Goal: Transaction & Acquisition: Book appointment/travel/reservation

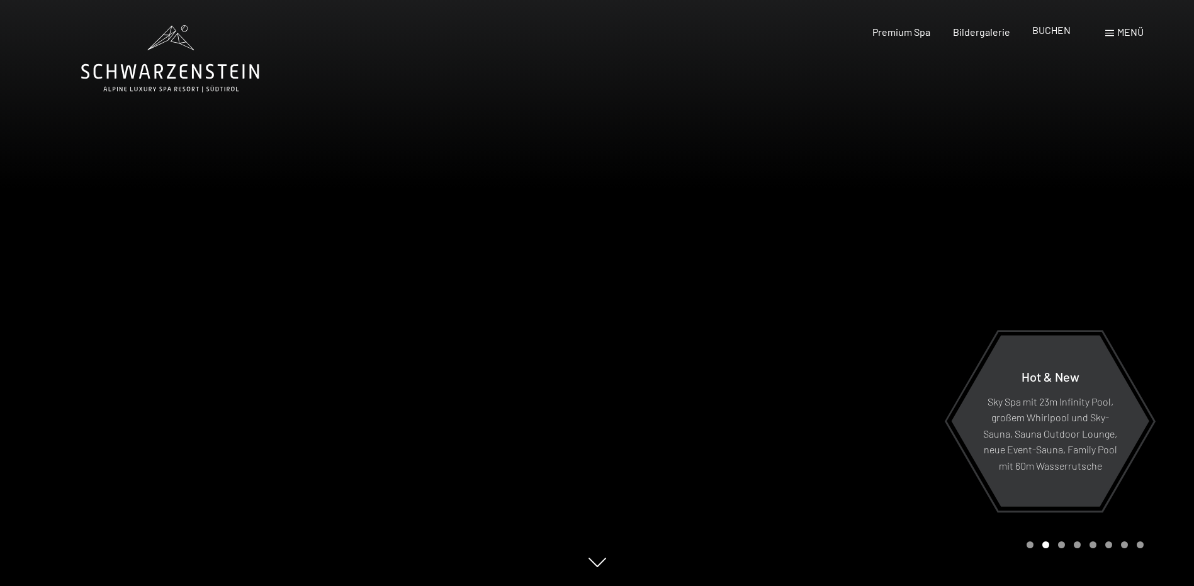
click at [1036, 32] on span "BUCHEN" at bounding box center [1051, 30] width 38 height 12
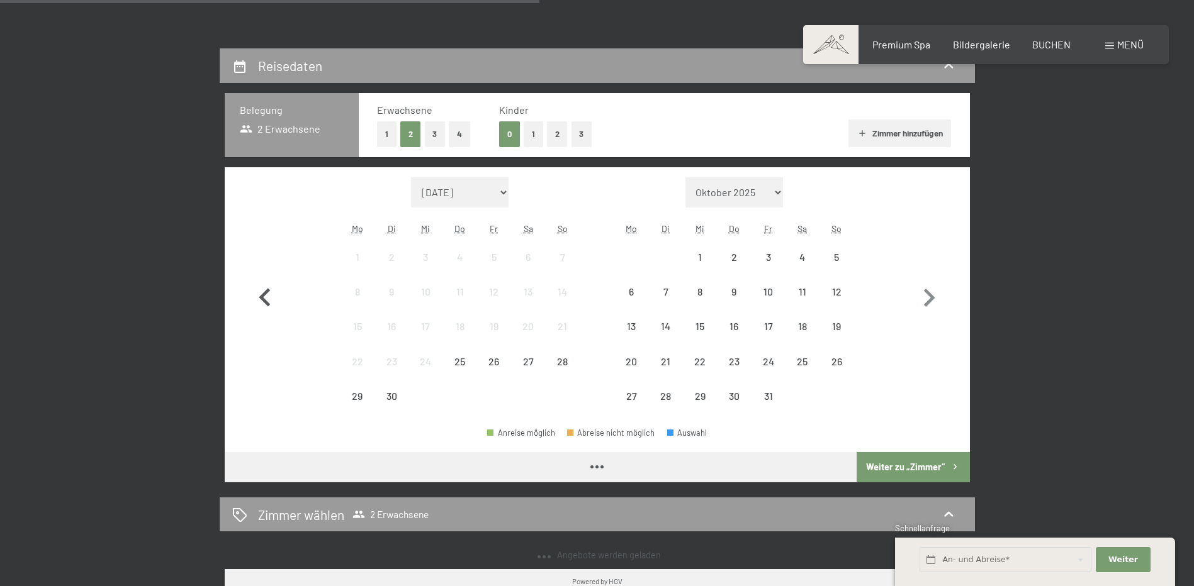
click at [274, 288] on icon "button" at bounding box center [265, 298] width 36 height 36
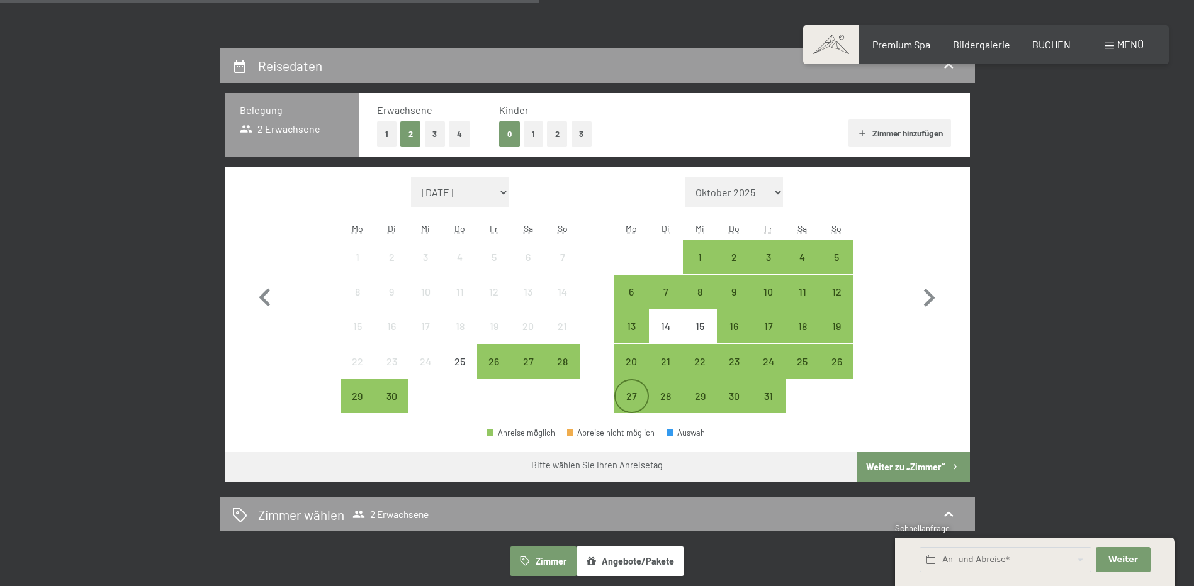
click at [631, 391] on div "27" at bounding box center [630, 406] width 31 height 31
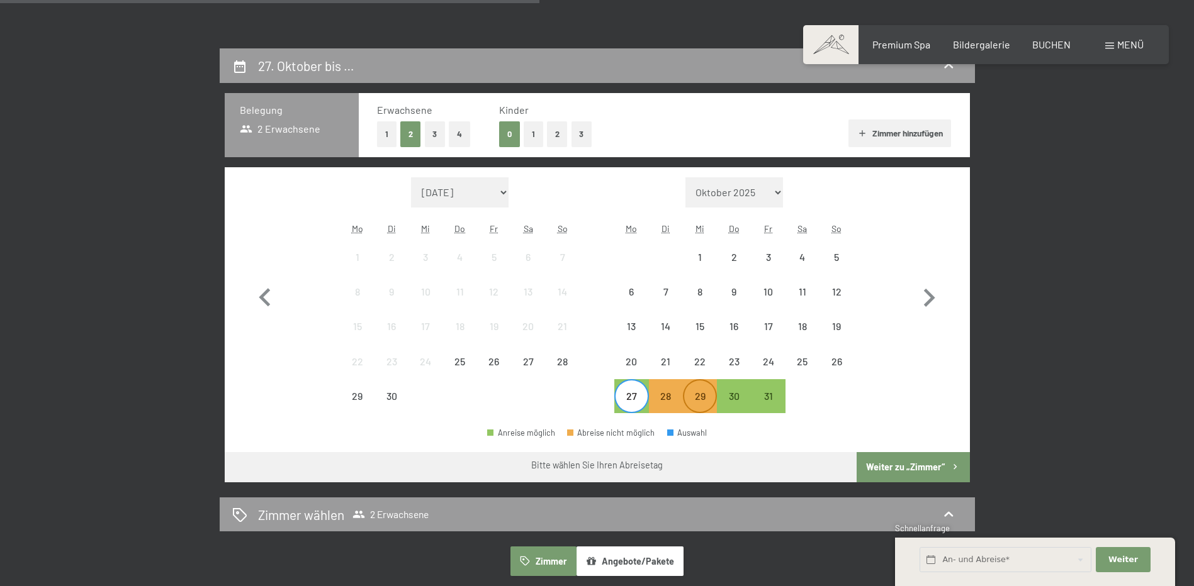
click at [693, 394] on div "29" at bounding box center [699, 406] width 31 height 31
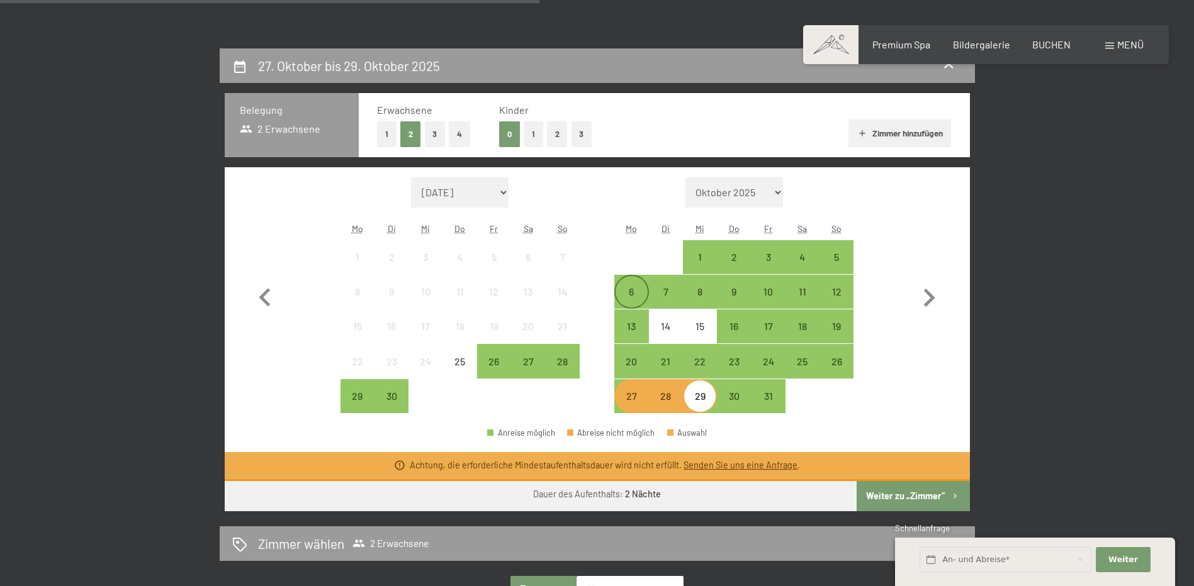
click at [624, 294] on div "6" at bounding box center [630, 302] width 31 height 31
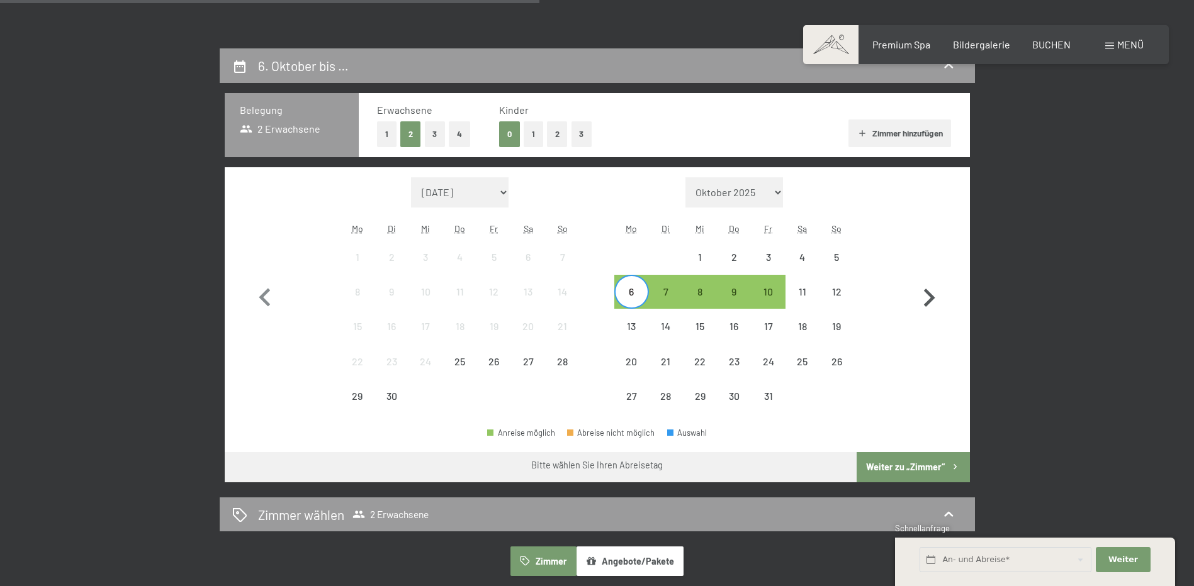
click at [917, 294] on icon "button" at bounding box center [928, 298] width 36 height 36
select select "2025-10-01"
select select "2025-11-01"
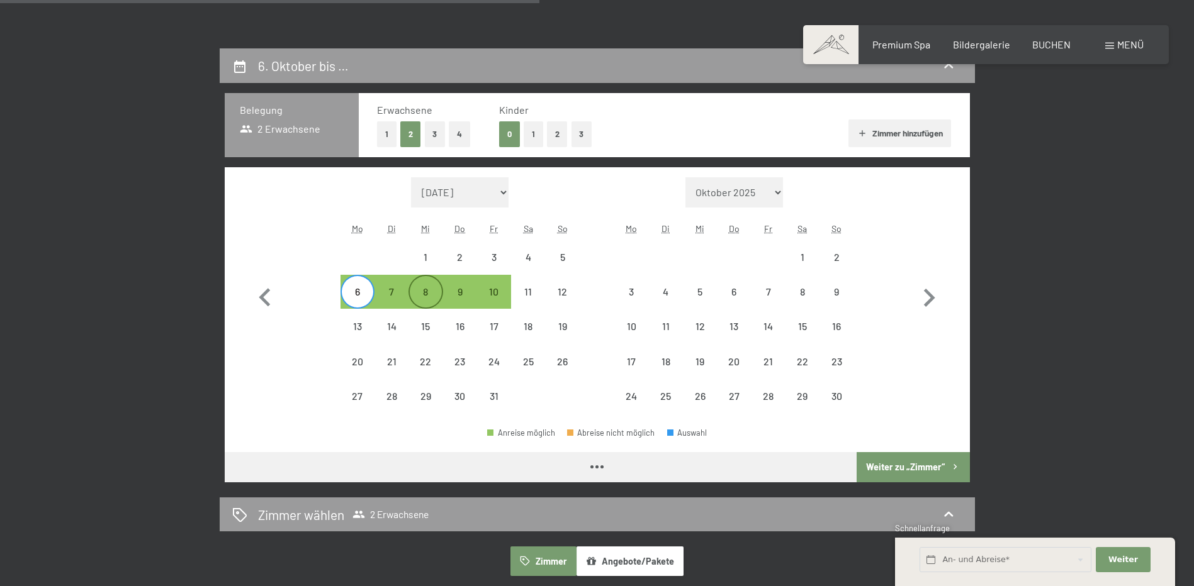
select select "2025-10-01"
select select "2025-11-01"
click at [364, 299] on div "6" at bounding box center [357, 302] width 31 height 31
select select "2025-10-01"
select select "2025-11-01"
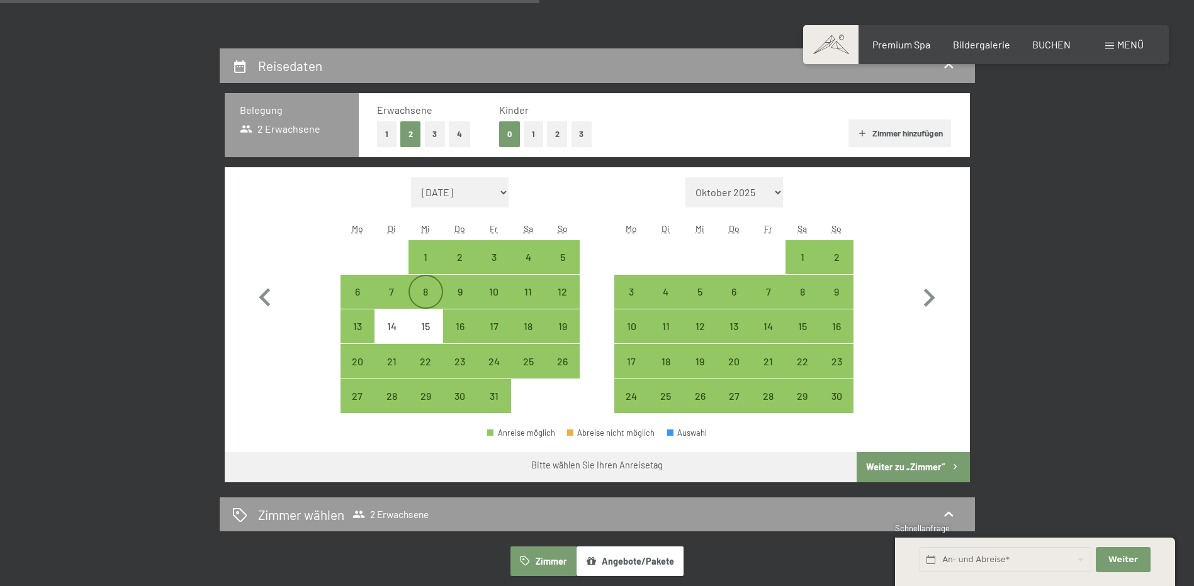
click at [430, 298] on div "8" at bounding box center [425, 302] width 31 height 31
select select "2025-10-01"
select select "2025-11-01"
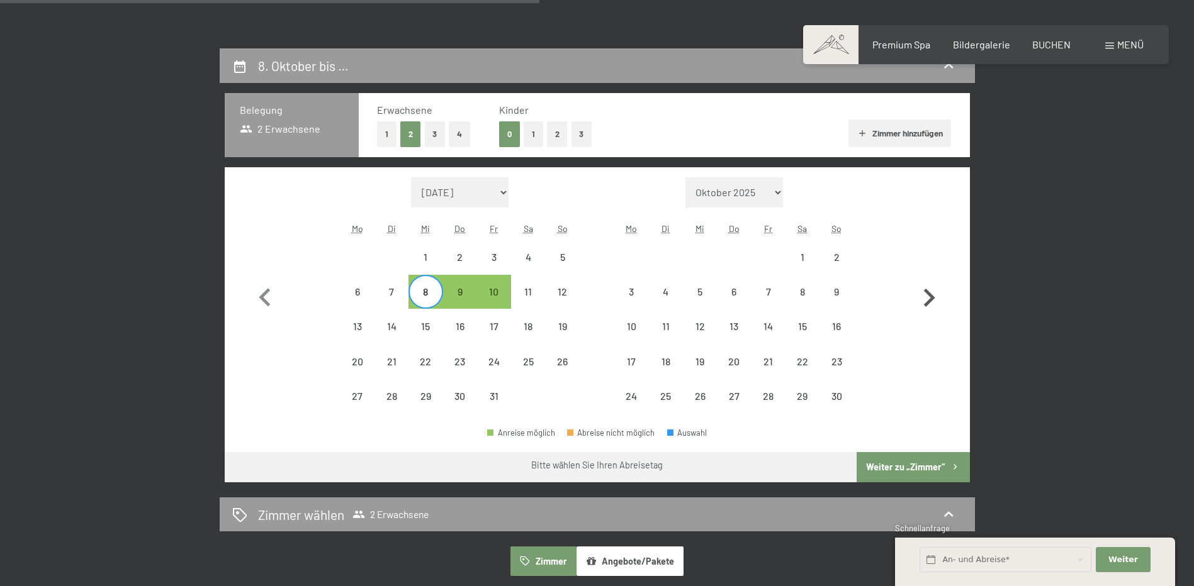
click at [925, 288] on icon "button" at bounding box center [928, 298] width 36 height 36
select select "2025-11-01"
select select "2025-12-01"
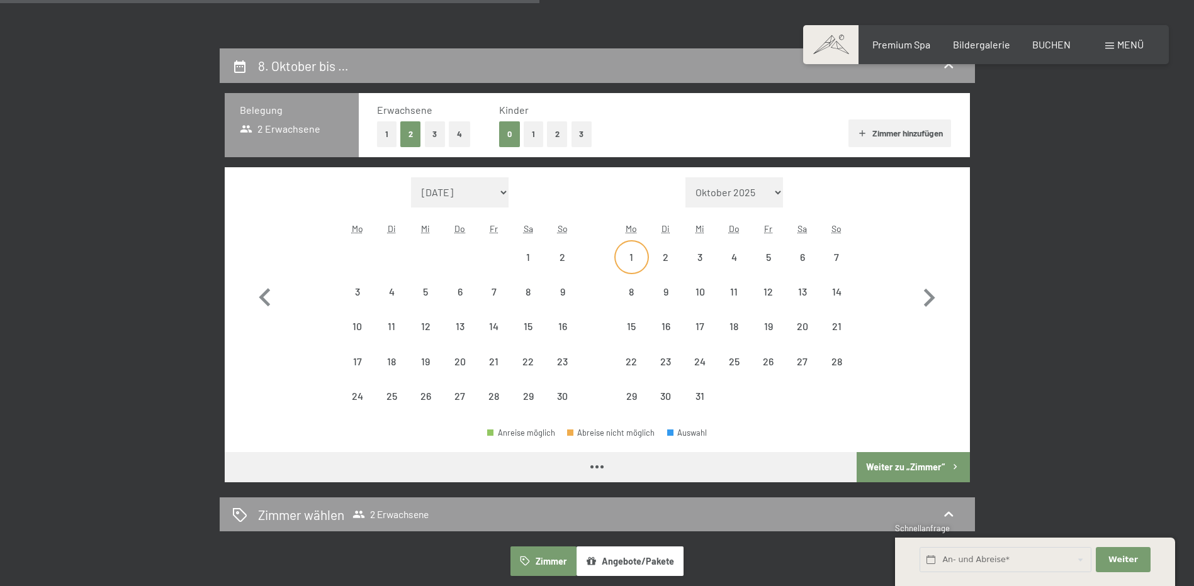
select select "2025-11-01"
select select "2025-12-01"
click at [621, 258] on div "1" at bounding box center [630, 267] width 31 height 31
select select "2025-11-01"
select select "2025-12-01"
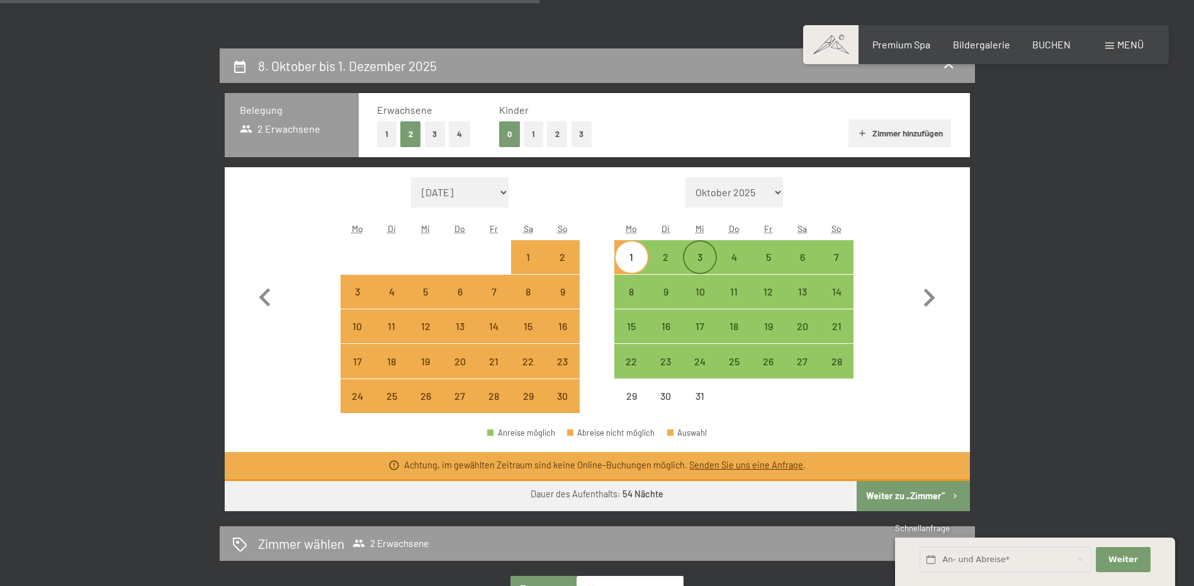
click at [695, 264] on div "3" at bounding box center [699, 267] width 31 height 31
select select "2025-11-01"
select select "2025-12-01"
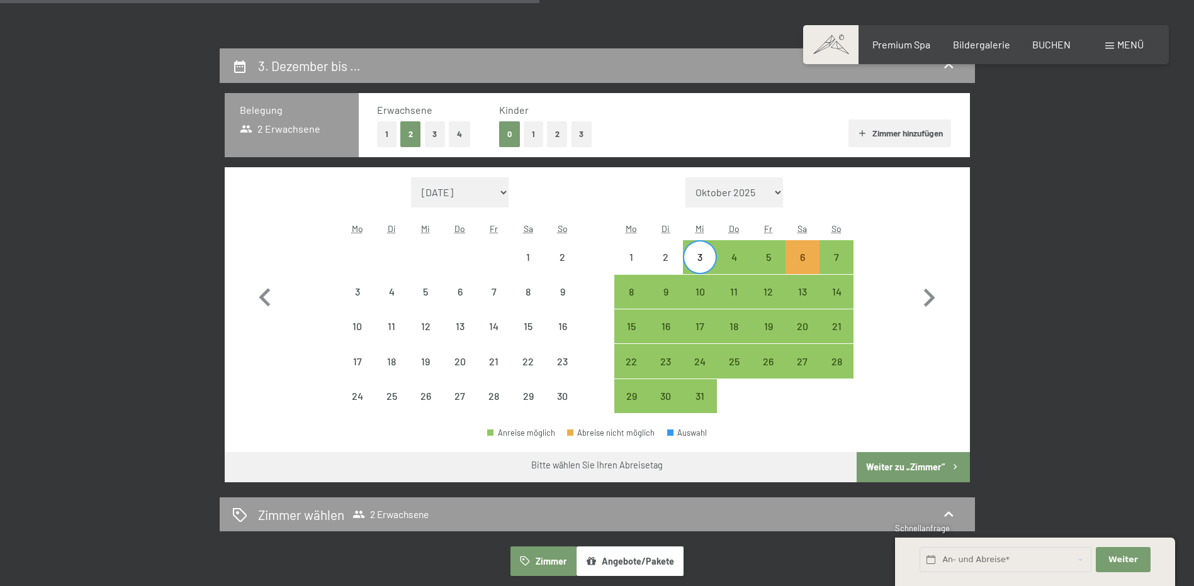
click at [888, 470] on button "Weiter zu „Zimmer“" at bounding box center [912, 467] width 113 height 30
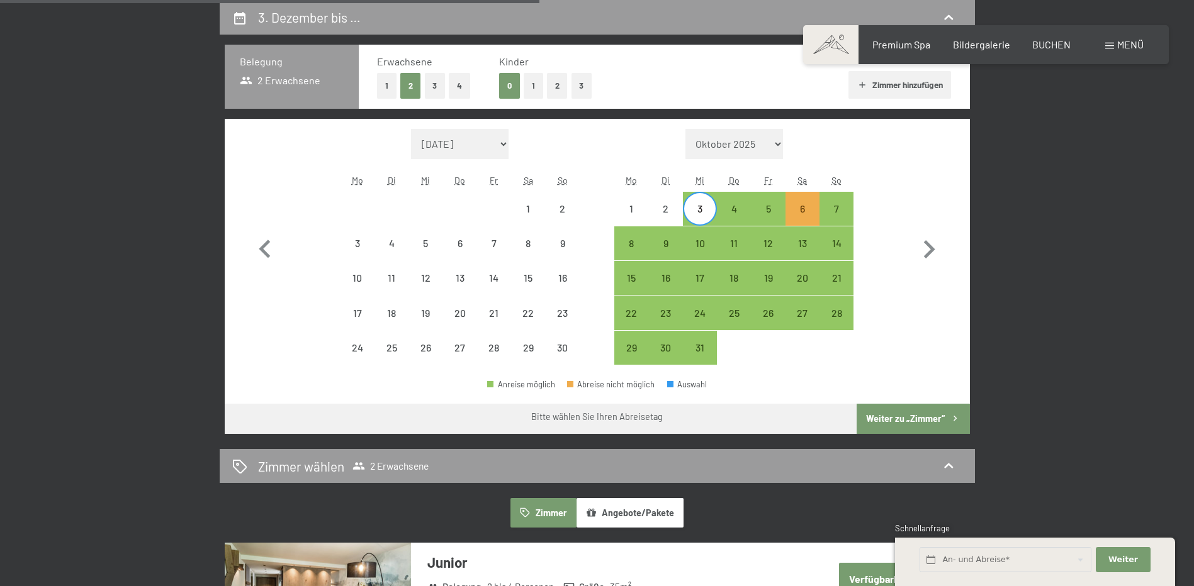
select select "2025-11-01"
select select "2025-12-01"
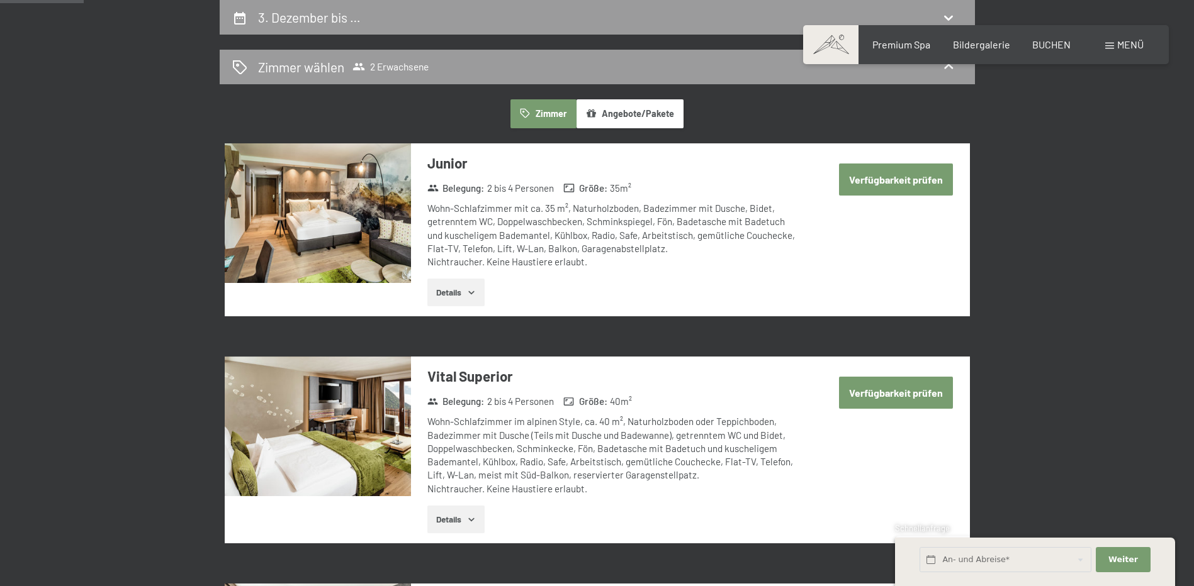
click at [881, 177] on button "Verfügbarkeit prüfen" at bounding box center [896, 180] width 114 height 32
select select "2025-11-01"
select select "2025-12-01"
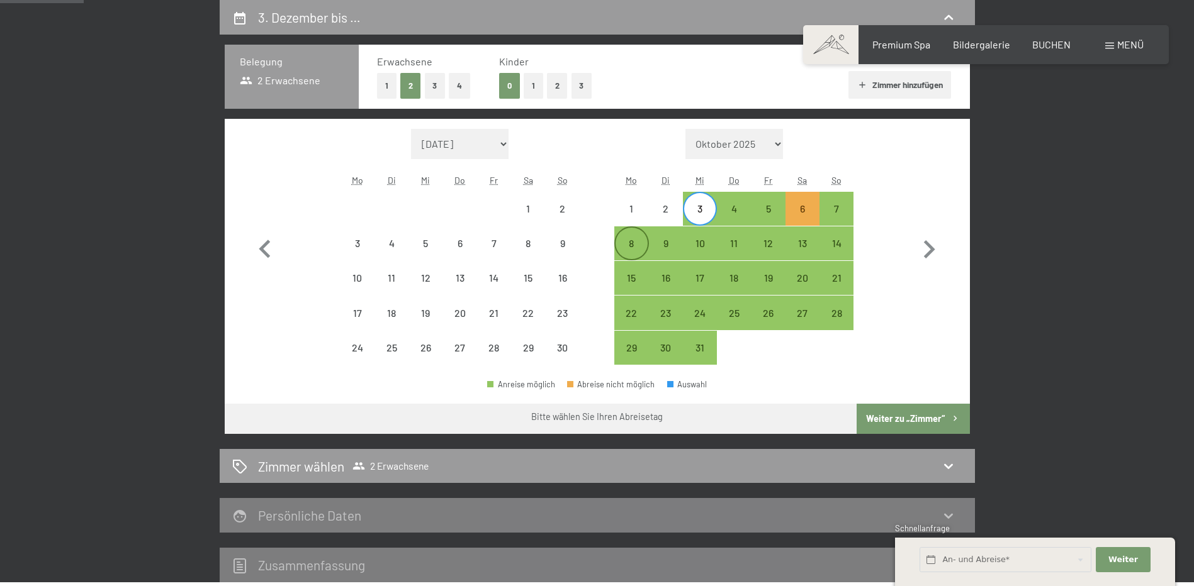
click at [627, 243] on div "8" at bounding box center [630, 253] width 31 height 31
select select "2025-11-01"
select select "2025-12-01"
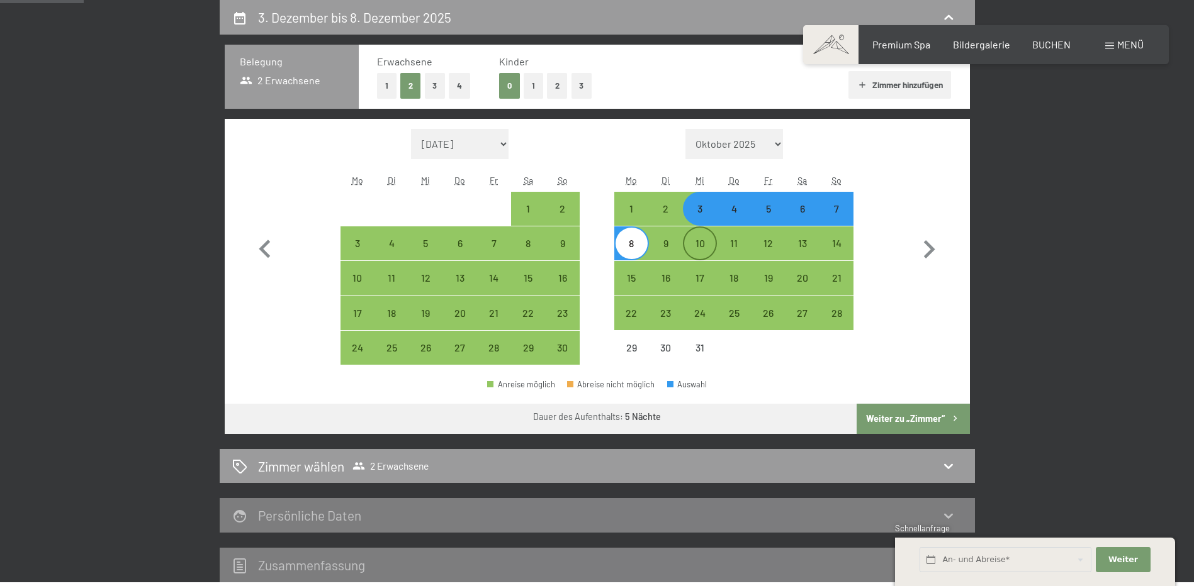
click at [691, 243] on div "10" at bounding box center [699, 253] width 31 height 31
select select "2025-11-01"
select select "2025-12-01"
